Goal: Task Accomplishment & Management: Manage account settings

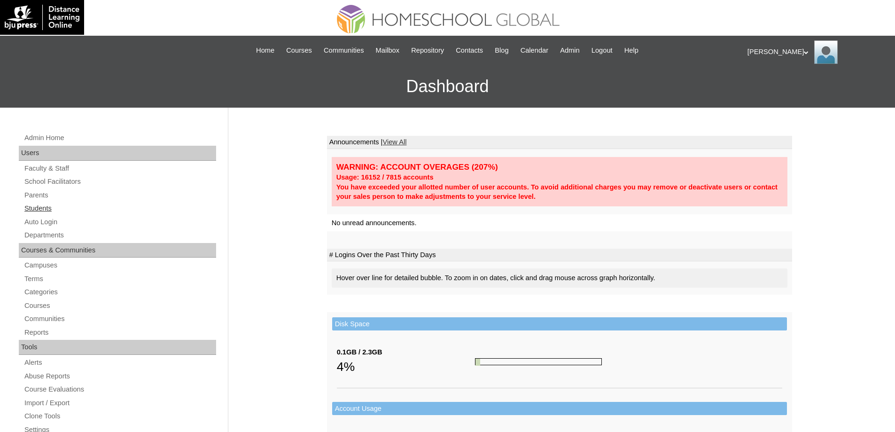
drag, startPoint x: 105, startPoint y: 214, endPoint x: 74, endPoint y: 209, distance: 31.5
click at [103, 214] on div "Admin Home Users Faculty & Staff School Facilitators Parents Students Auto Logi…" at bounding box center [118, 436] width 209 height 608
click at [71, 209] on link "Students" at bounding box center [120, 209] width 193 height 12
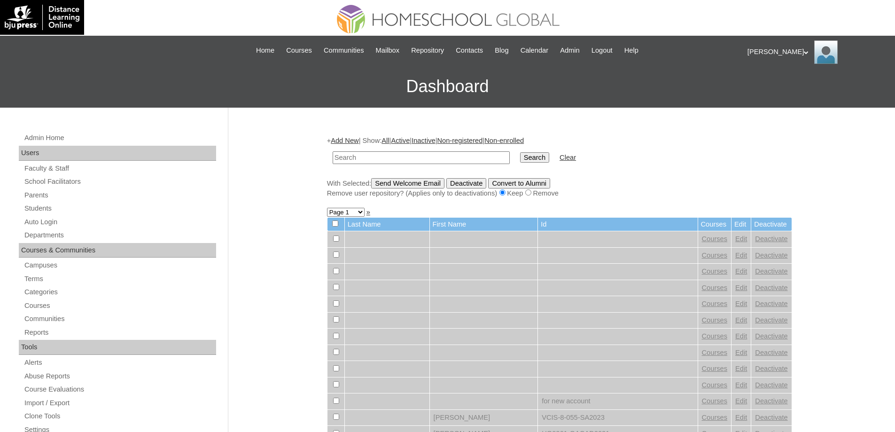
drag, startPoint x: 411, startPoint y: 158, endPoint x: 417, endPoint y: 157, distance: 5.7
click at [412, 158] on input "text" at bounding box center [421, 157] width 177 height 13
click at [509, 157] on input "MHS0119-TECHPH2024" at bounding box center [421, 157] width 177 height 13
type input "MHS0119-TECHPH2024"
click at [526, 159] on input "Search" at bounding box center [534, 157] width 29 height 10
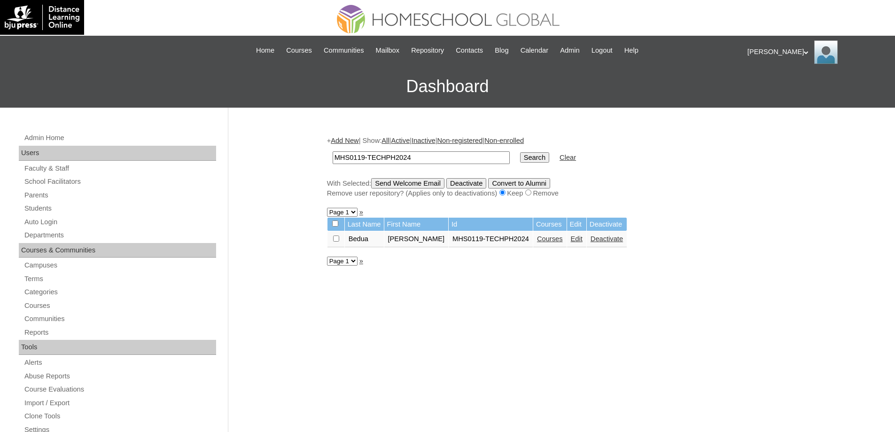
click at [554, 243] on link "Courses" at bounding box center [550, 239] width 26 height 8
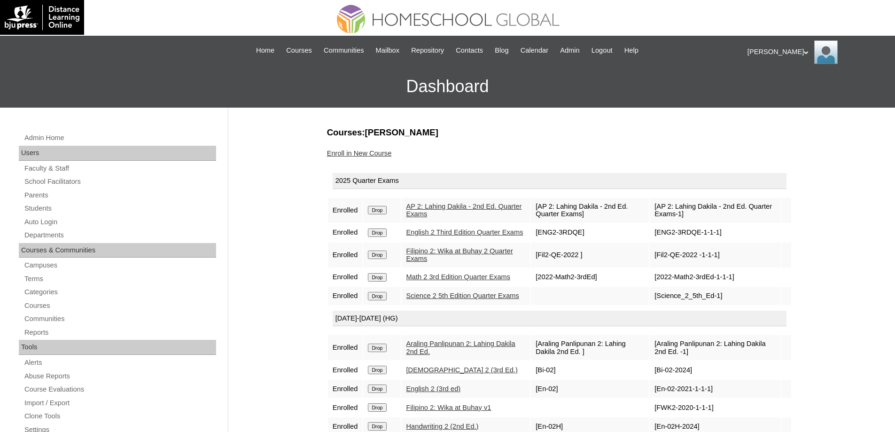
click at [364, 150] on link "Enroll in New Course" at bounding box center [359, 153] width 65 height 8
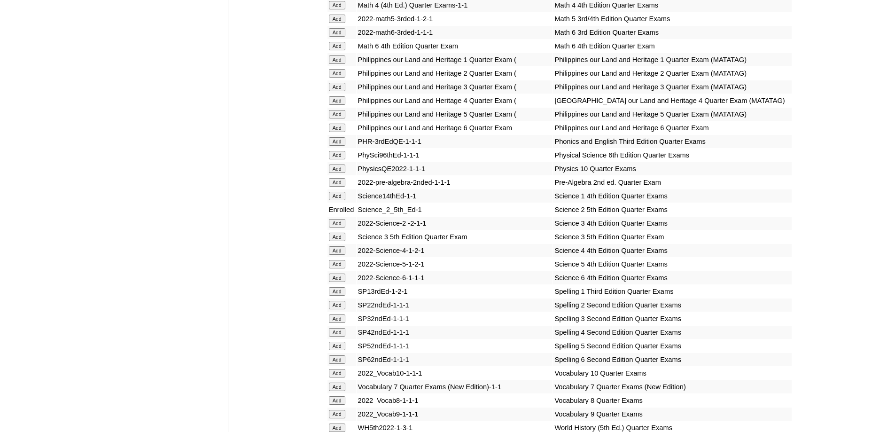
scroll to position [1692, 0]
